Goal: Information Seeking & Learning: Learn about a topic

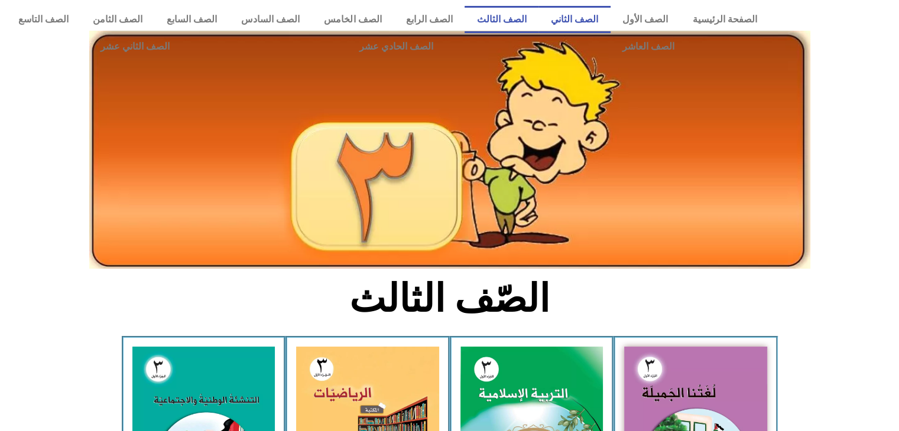
click at [593, 19] on link "الصف الثاني" at bounding box center [574, 19] width 72 height 27
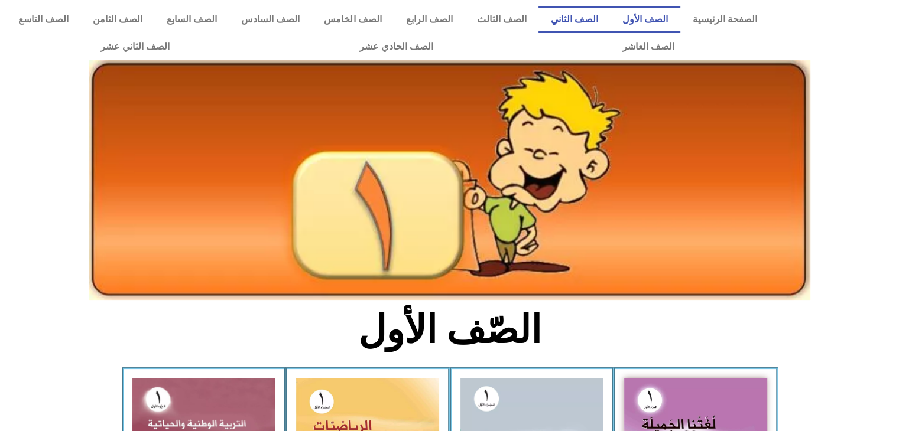
click at [576, 20] on link "الصف الثاني" at bounding box center [574, 19] width 72 height 27
